Goal: Find contact information: Find contact information

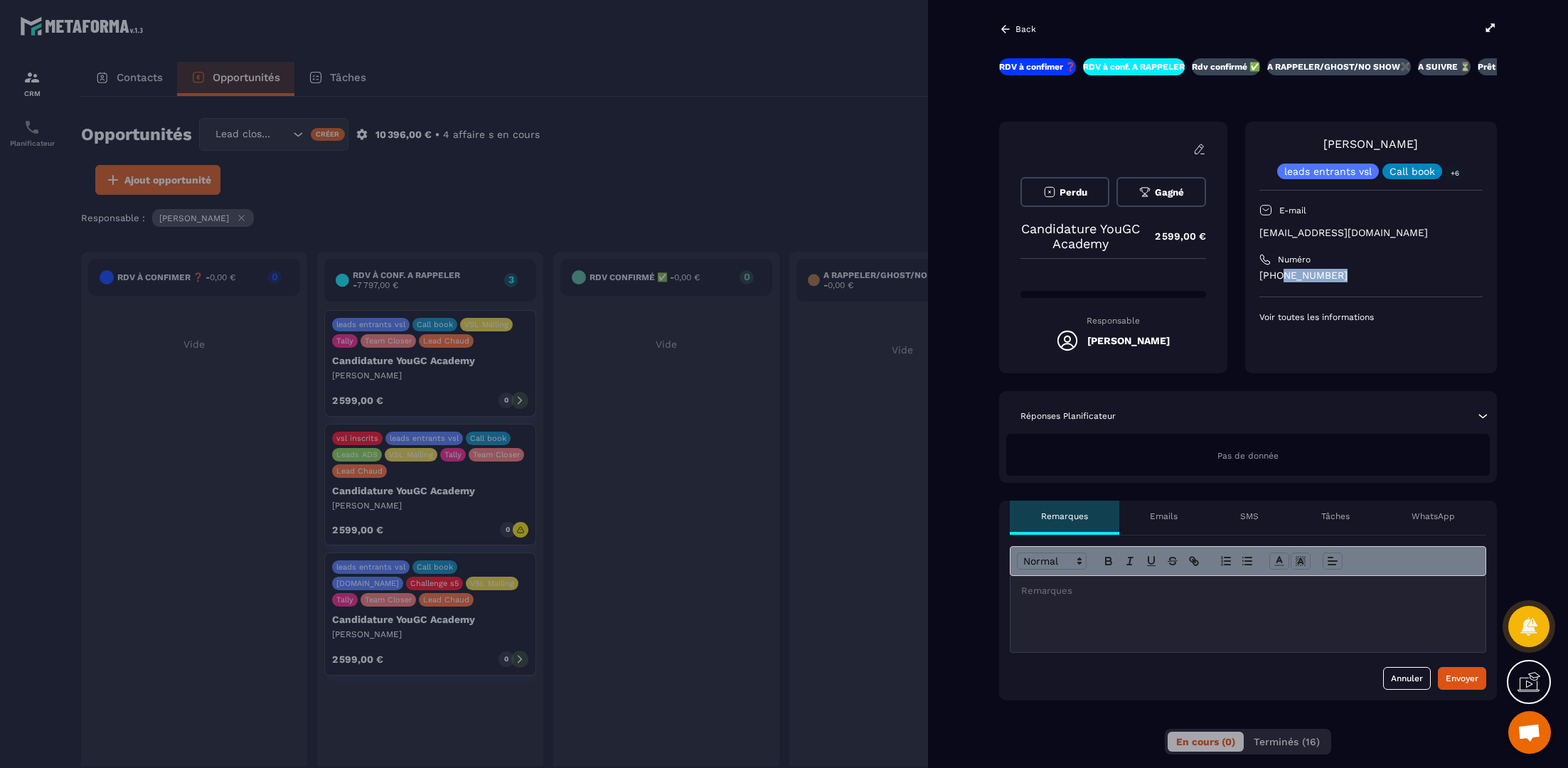
drag, startPoint x: 1355, startPoint y: 269, endPoint x: 1278, endPoint y: 278, distance: 77.5
click at [1278, 278] on p "[PHONE_NUMBER]" at bounding box center [1371, 275] width 223 height 13
copy p "61289 6978"
click at [1430, 223] on div "[PERSON_NAME] leads entrants vsl Call book +6 E-mail [EMAIL_ADDRESS][DOMAIN_NAM…" at bounding box center [1371, 229] width 223 height 187
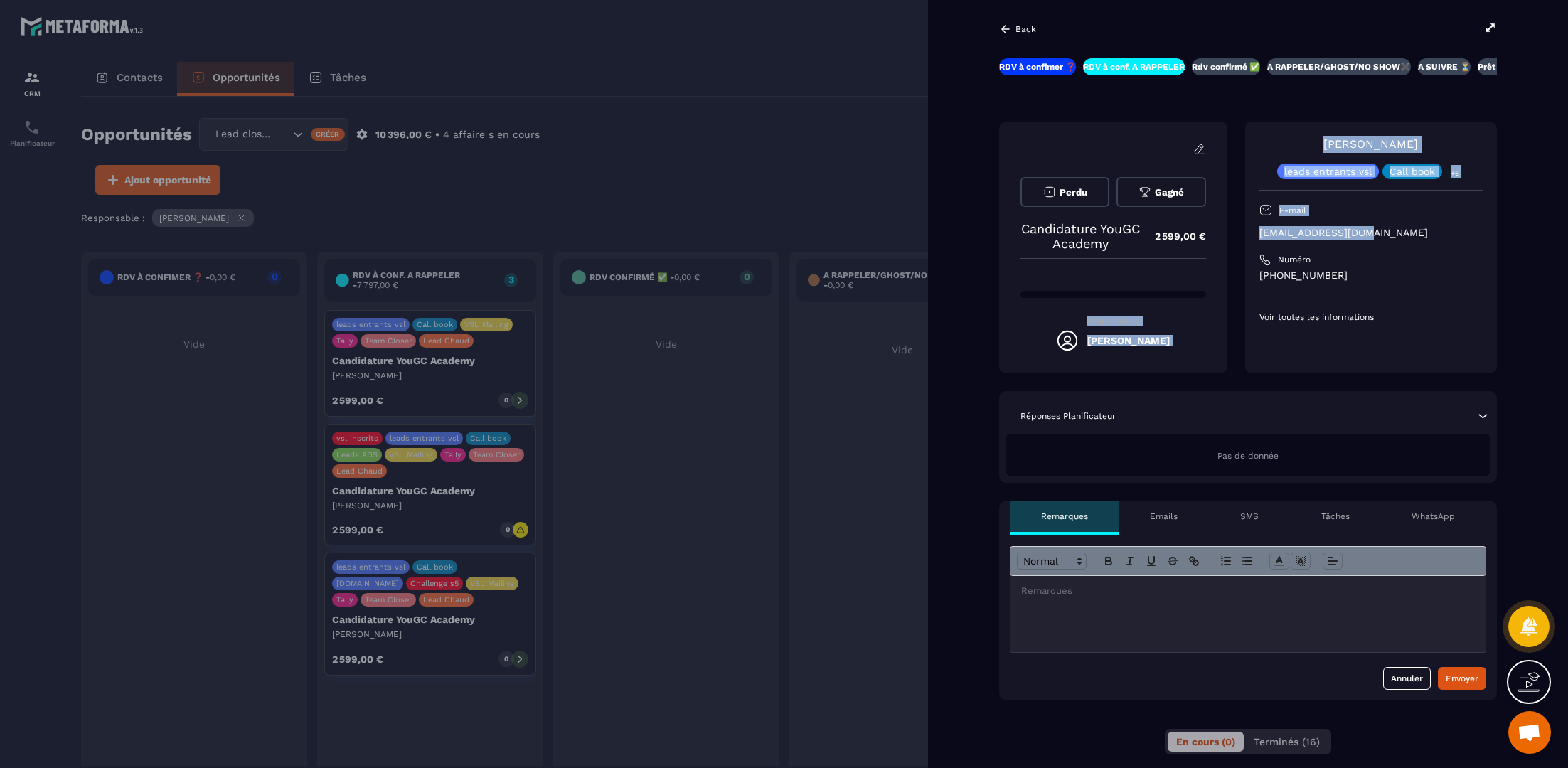
drag, startPoint x: 1374, startPoint y: 235, endPoint x: 1208, endPoint y: 234, distance: 166.0
click at [1208, 234] on div "Perdu Gagné Candidature YouGC Academy 2 599,00 € Responsable [PERSON_NAME] [PER…" at bounding box center [1248, 247] width 498 height 252
copy div "2 599,00 € Responsable [PERSON_NAME] [PERSON_NAME] leads entrants vsl Call book…"
drag, startPoint x: 1402, startPoint y: 235, endPoint x: 1373, endPoint y: 234, distance: 29.0
click at [1401, 235] on p "[EMAIL_ADDRESS][DOMAIN_NAME]" at bounding box center [1371, 233] width 223 height 13
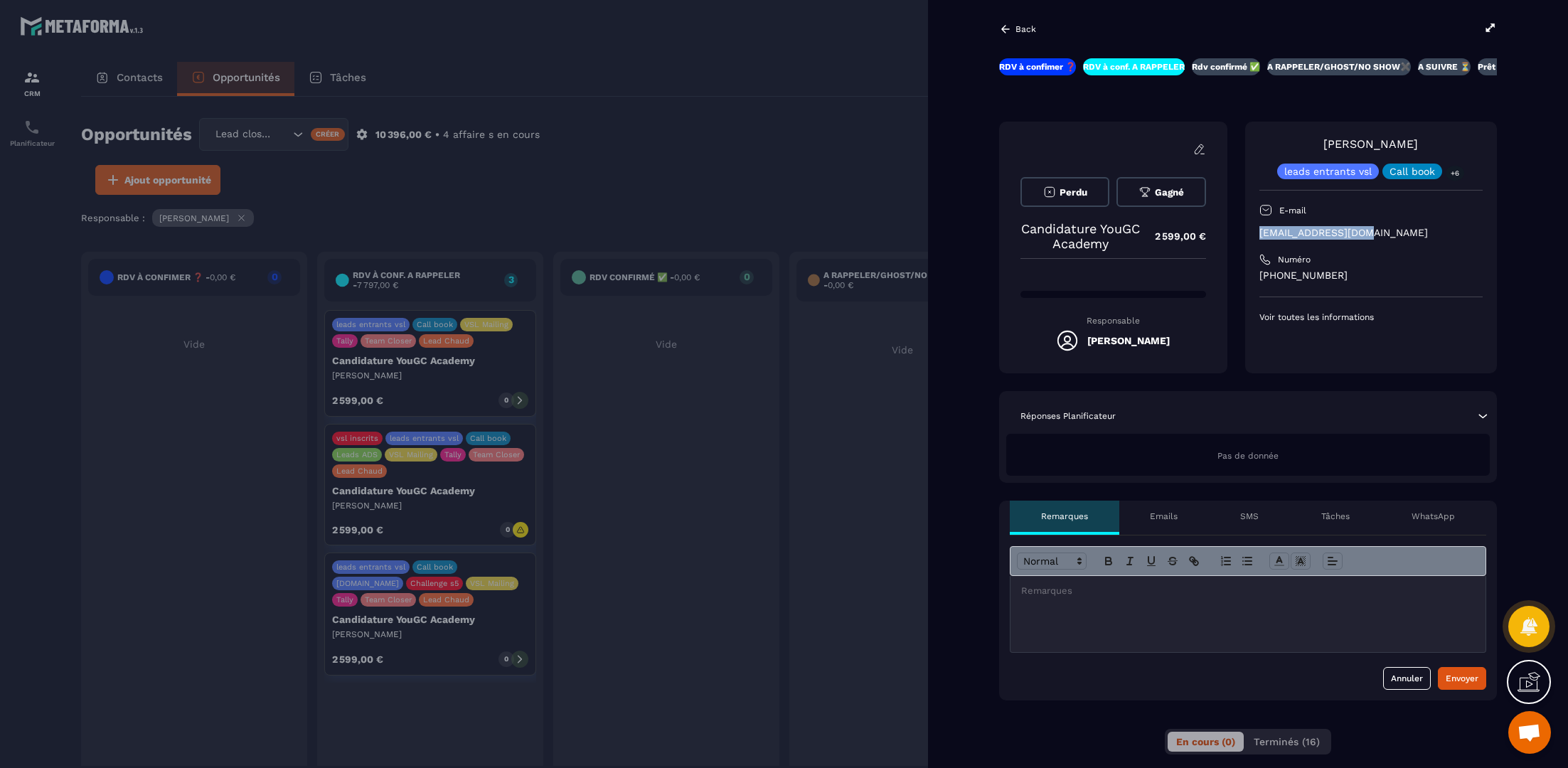
drag, startPoint x: 1373, startPoint y: 234, endPoint x: 1236, endPoint y: 236, distance: 137.0
click at [1236, 236] on div "Perdu Gagné Candidature YouGC Academy 2 599,00 € Responsable [PERSON_NAME] [PER…" at bounding box center [1248, 247] width 498 height 252
copy p "[EMAIL_ADDRESS][DOMAIN_NAME]"
drag, startPoint x: 1442, startPoint y: 236, endPoint x: 1437, endPoint y: 230, distance: 7.8
click at [1442, 236] on p "[EMAIL_ADDRESS][DOMAIN_NAME]" at bounding box center [1371, 233] width 223 height 13
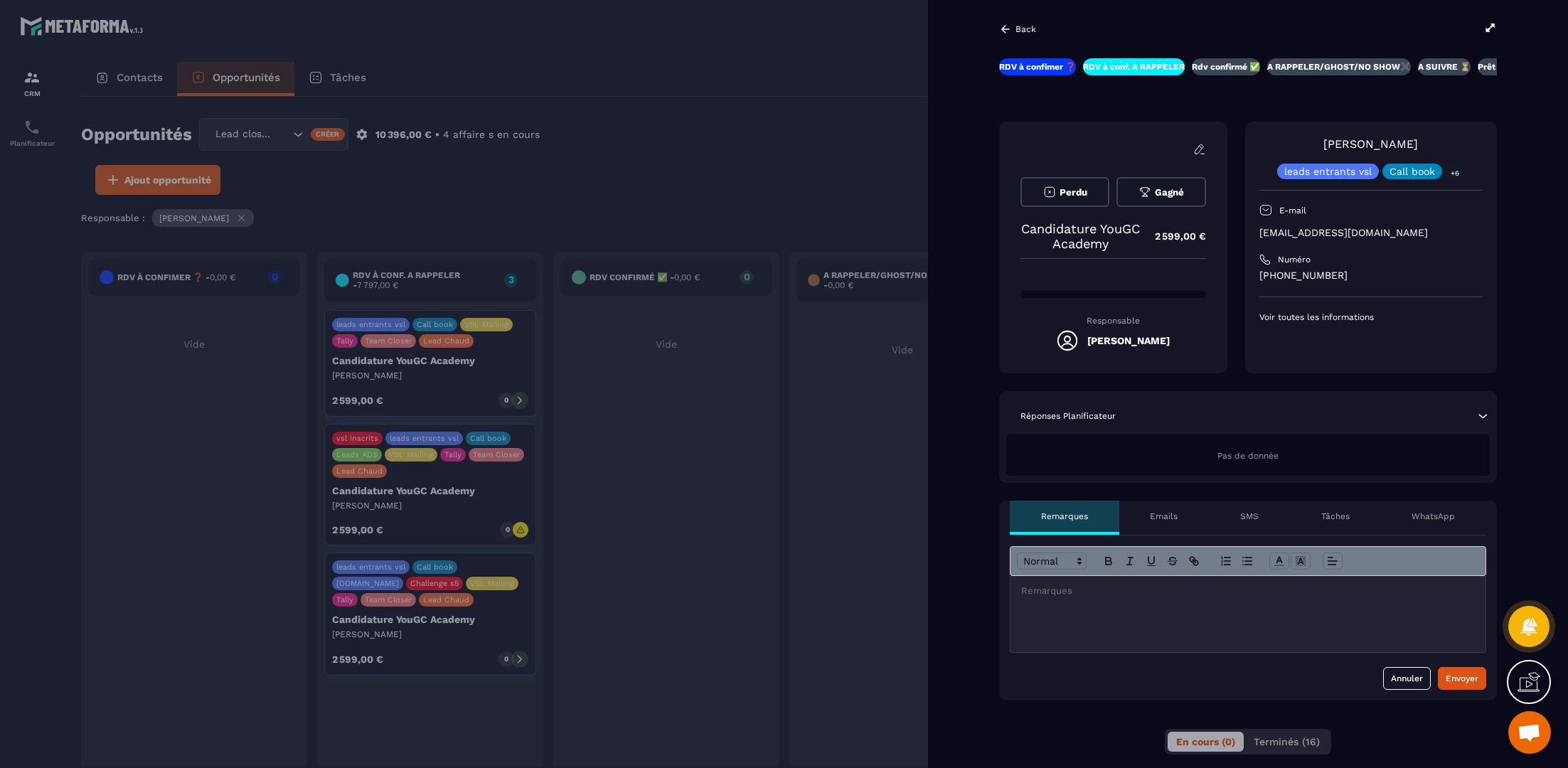
drag, startPoint x: 812, startPoint y: 135, endPoint x: 966, endPoint y: 50, distance: 175.9
click at [813, 135] on div at bounding box center [784, 384] width 1568 height 768
